Goal: Information Seeking & Learning: Find specific fact

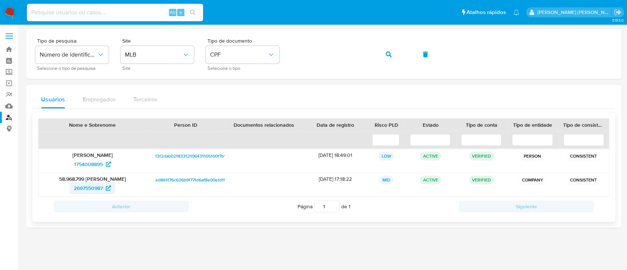
click at [101, 185] on span "2697550987" at bounding box center [88, 188] width 29 height 12
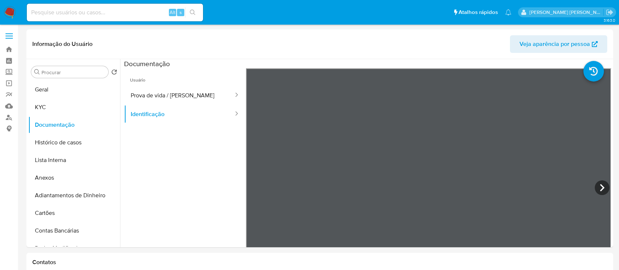
select select "10"
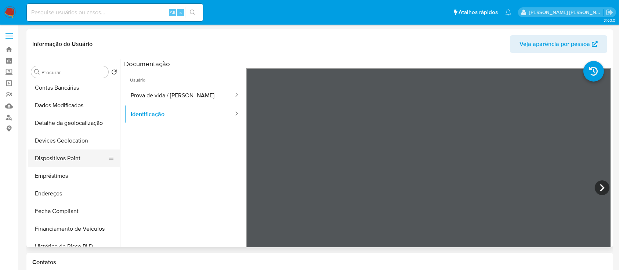
scroll to position [147, 0]
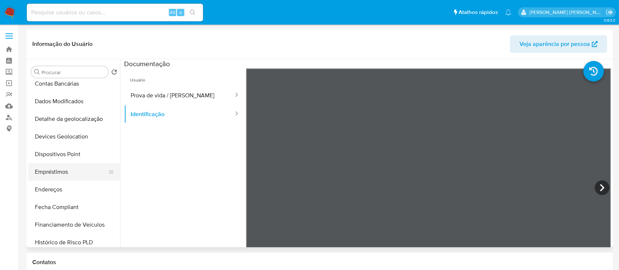
click at [71, 170] on button "Empréstimos" at bounding box center [71, 172] width 86 height 18
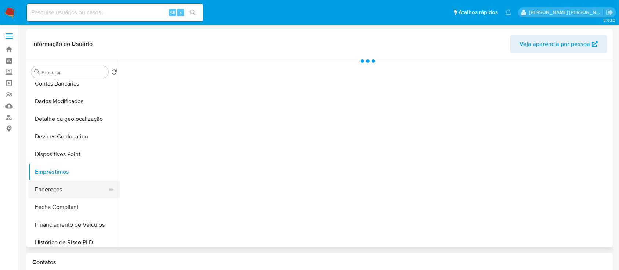
click at [60, 188] on button "Endereços" at bounding box center [71, 190] width 86 height 18
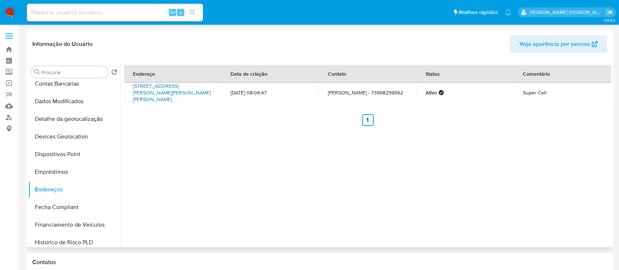
click at [154, 96] on link "Avenida Padre Anchieta 19, Teixeira De Freitas, Bahia, 45990712, Brasil 19" at bounding box center [172, 92] width 78 height 21
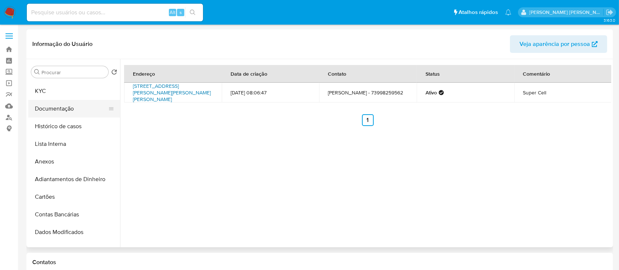
scroll to position [0, 0]
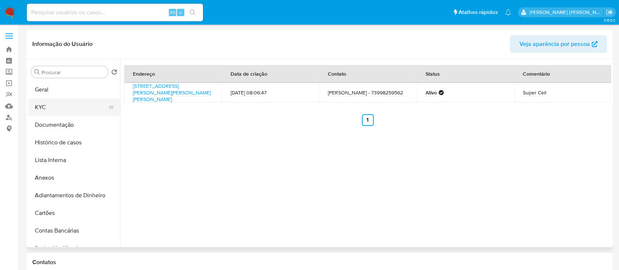
click at [67, 99] on button "KYC" at bounding box center [71, 107] width 86 height 18
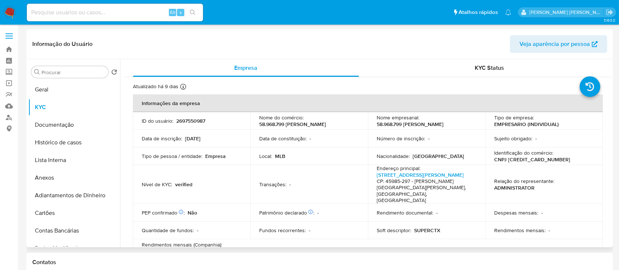
click at [533, 158] on p "CNPJ 58968799000194" at bounding box center [532, 159] width 76 height 7
copy p "58968799000194"
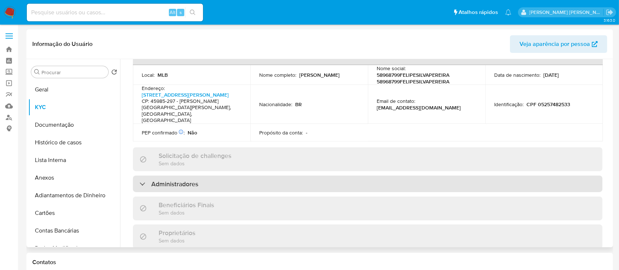
drag, startPoint x: 199, startPoint y: 159, endPoint x: 205, endPoint y: 157, distance: 6.1
click at [199, 176] on div "Administradores" at bounding box center [368, 184] width 470 height 17
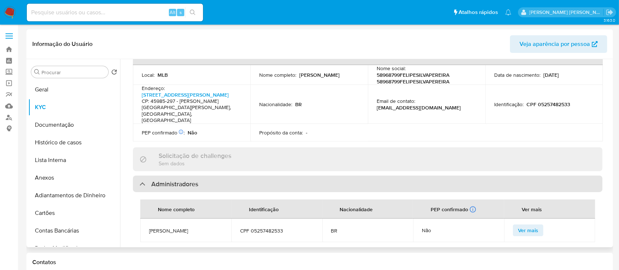
scroll to position [343, 0]
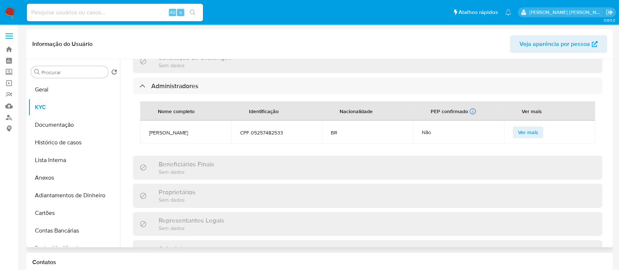
click at [179, 129] on span "Felipe Silva Pereira" at bounding box center [185, 132] width 73 height 7
copy span "Felipe Silva Pereira"
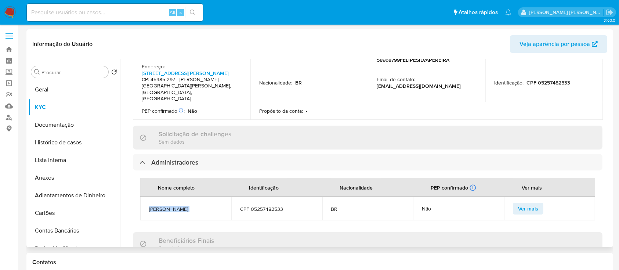
scroll to position [217, 0]
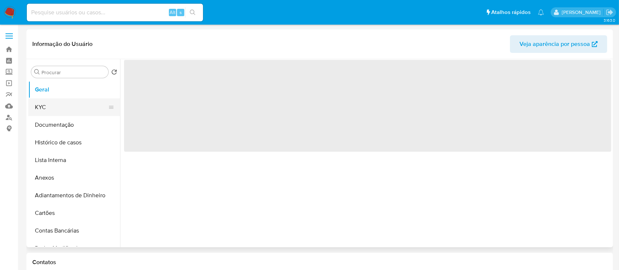
click at [67, 104] on button "KYC" at bounding box center [71, 107] width 86 height 18
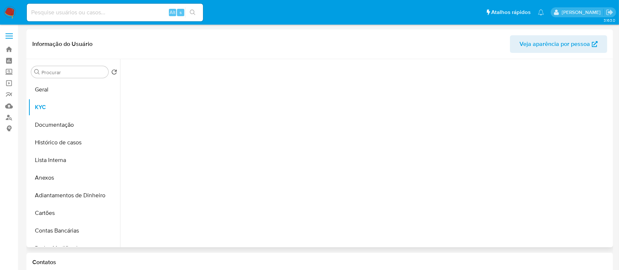
select select "10"
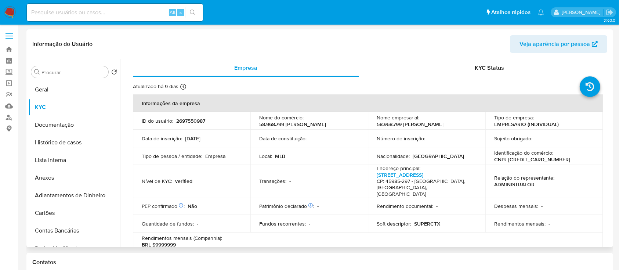
click at [516, 159] on p "CNPJ 58968799000194" at bounding box center [532, 159] width 76 height 7
copy p "58968799000194"
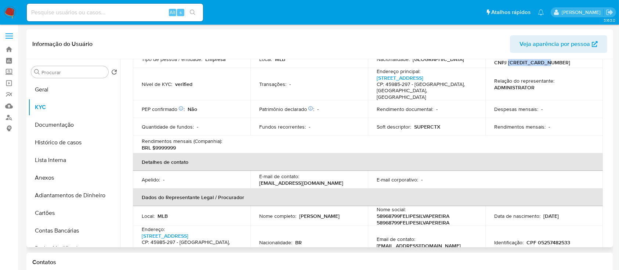
scroll to position [49, 0]
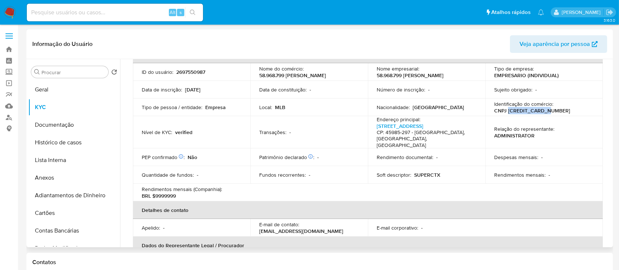
drag, startPoint x: 404, startPoint y: 75, endPoint x: 458, endPoint y: 74, distance: 54.4
click at [458, 74] on div "Nome empresarial : 58.968.799 FELIPE SILVA PEREIRA" at bounding box center [427, 71] width 100 height 13
copy p "FELIPE SILVA PEREIRA"
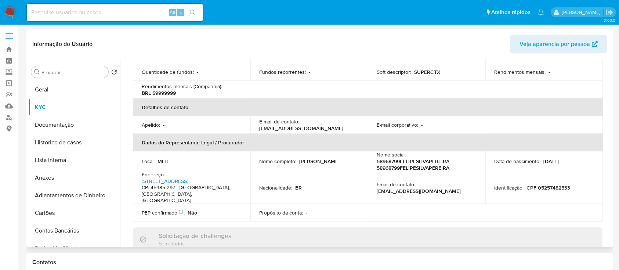
scroll to position [245, 0]
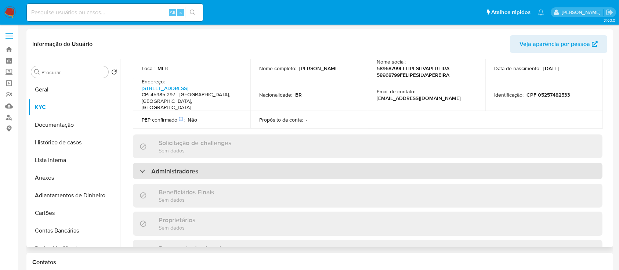
click at [227, 163] on div "Administradores" at bounding box center [368, 171] width 470 height 17
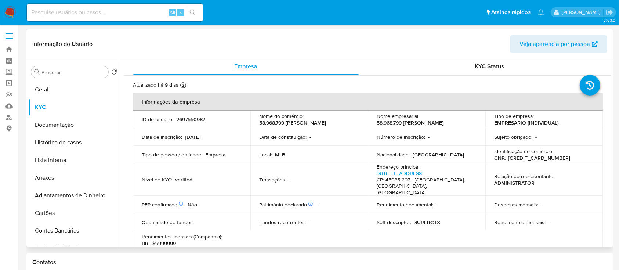
scroll to position [0, 0]
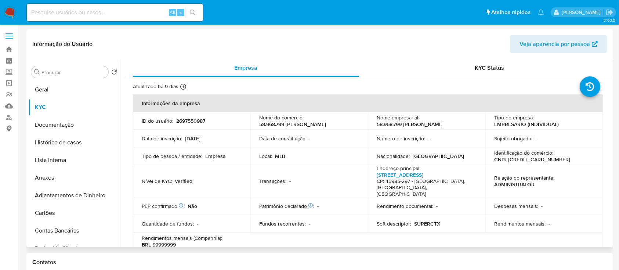
click at [541, 162] on p "CNPJ 58968799000194" at bounding box center [532, 159] width 76 height 7
copy p "58968799000194"
